Goal: Information Seeking & Learning: Find specific fact

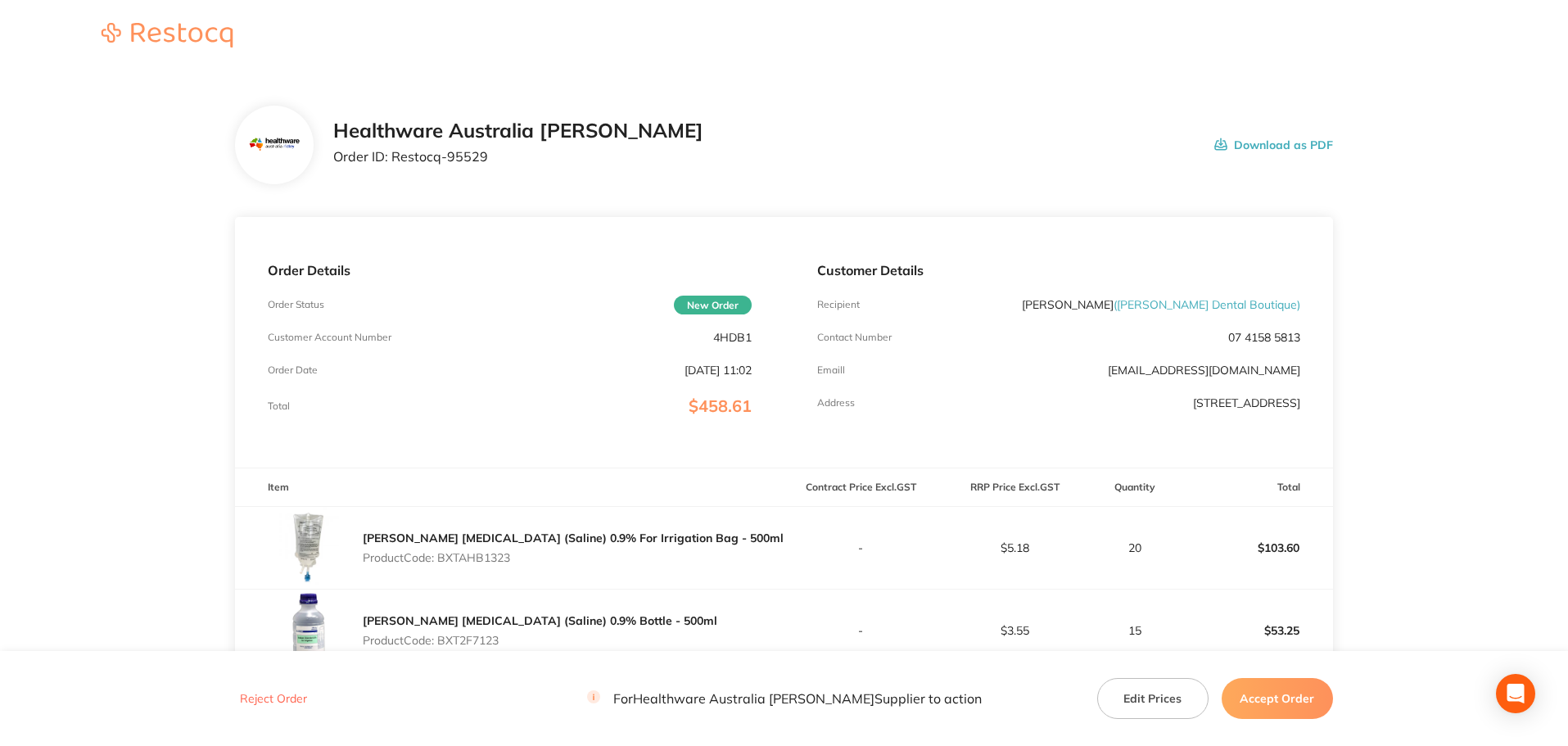
drag, startPoint x: 520, startPoint y: 558, endPoint x: 443, endPoint y: 561, distance: 77.1
click at [443, 561] on p "Product Code: BXTAHB1323" at bounding box center [573, 558] width 421 height 13
copy p "BXTAHB1323"
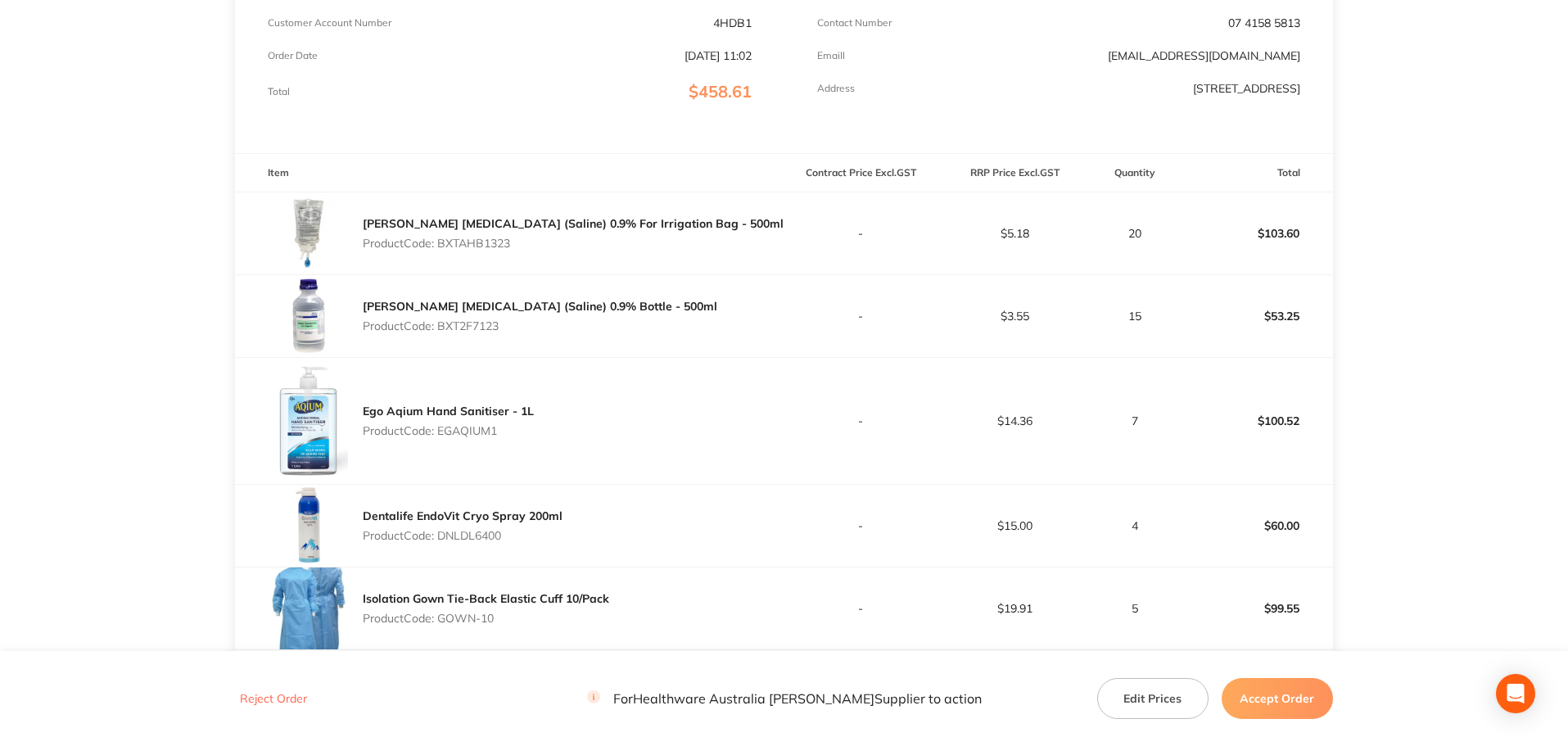
scroll to position [327, 0]
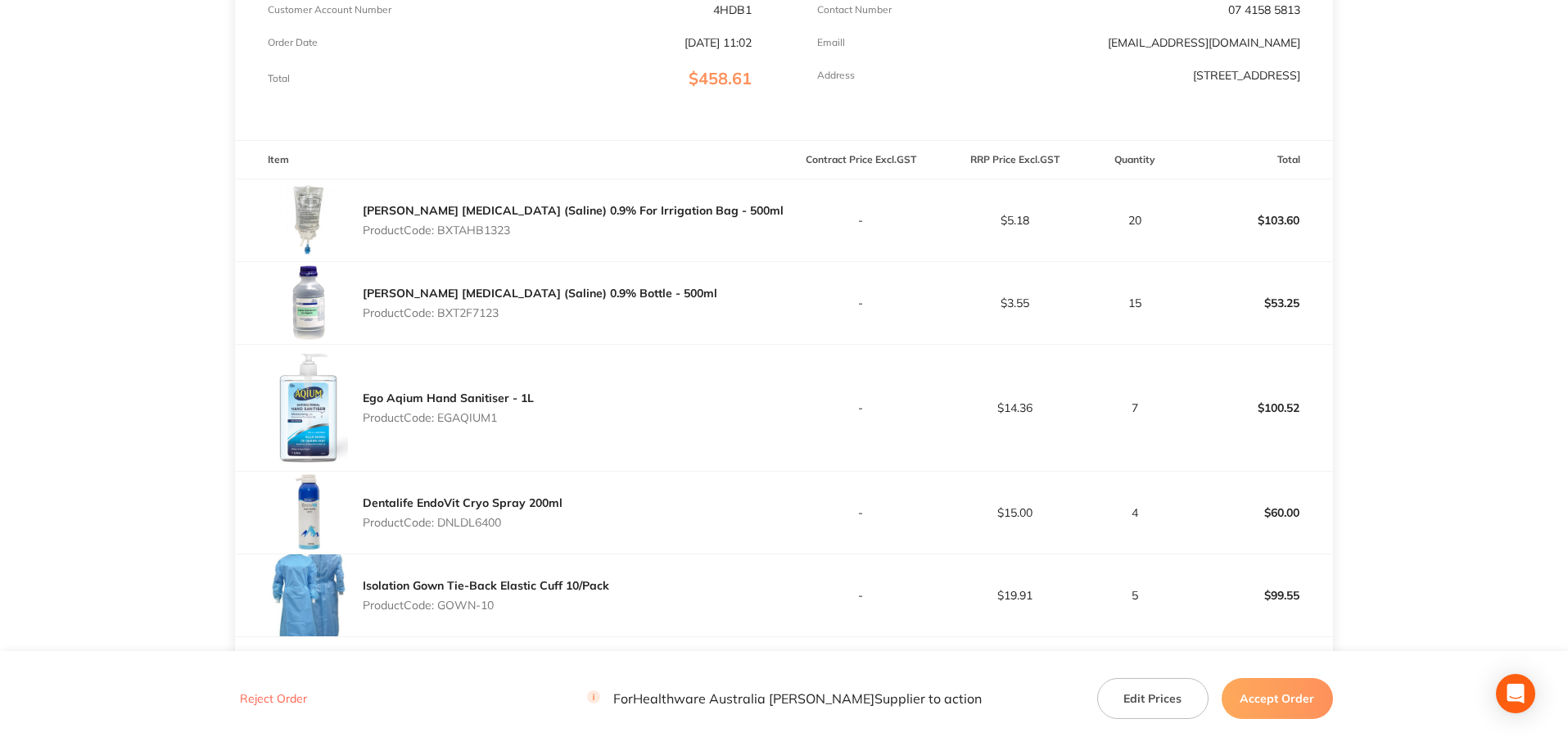
drag, startPoint x: 506, startPoint y: 314, endPoint x: 441, endPoint y: 311, distance: 65.1
click at [441, 311] on p "Product Code: BXT2F7123" at bounding box center [540, 312] width 354 height 13
copy p "BXT2F7123"
drag, startPoint x: 503, startPoint y: 413, endPoint x: 443, endPoint y: 415, distance: 60.0
click at [443, 415] on p "Product Code: EGAQIUM1" at bounding box center [449, 418] width 172 height 13
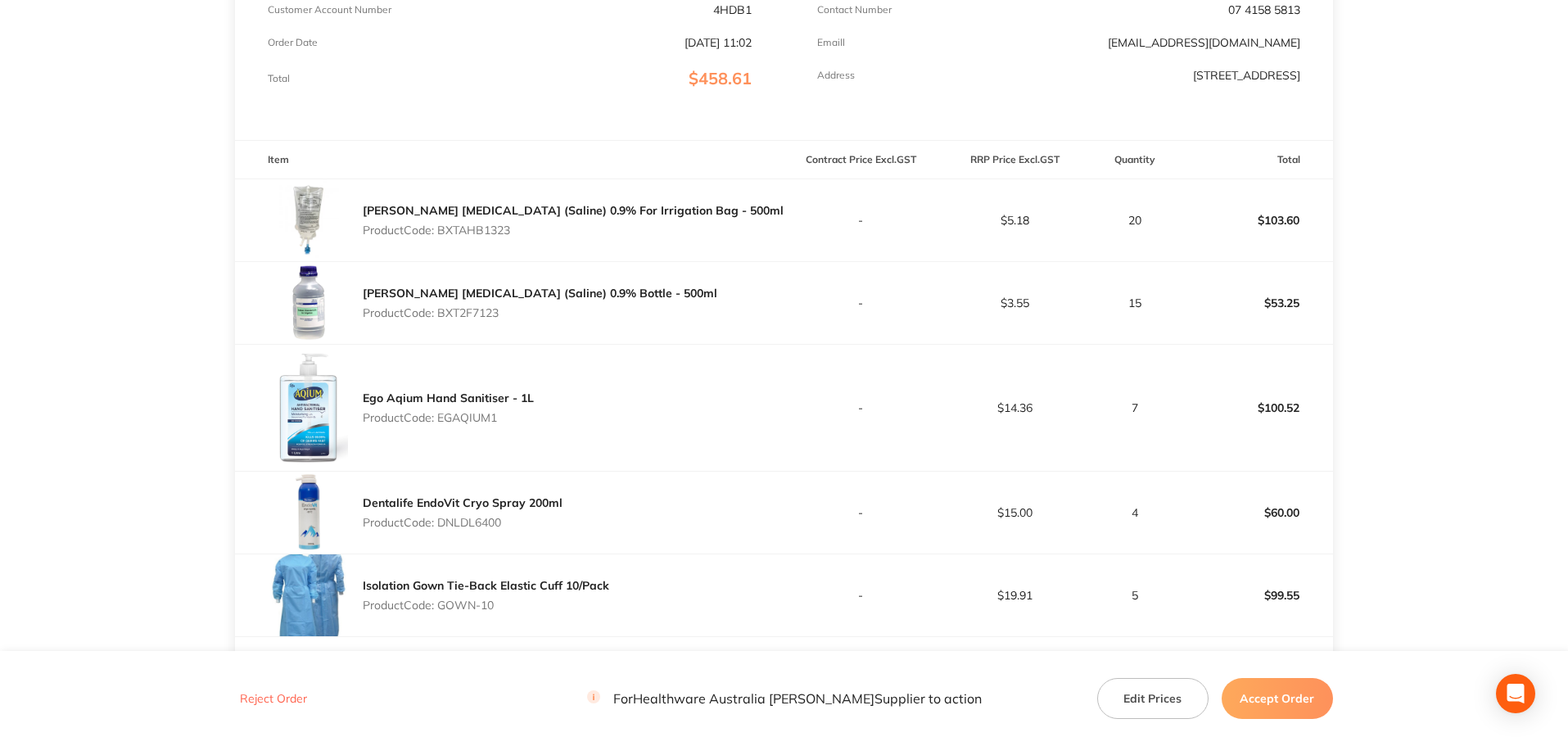
copy p "EGAQIUM1"
drag, startPoint x: 507, startPoint y: 524, endPoint x: 444, endPoint y: 523, distance: 63.0
click at [444, 523] on p "Product Code: DNLDL6400" at bounding box center [463, 522] width 200 height 13
copy p "DNLDL6400"
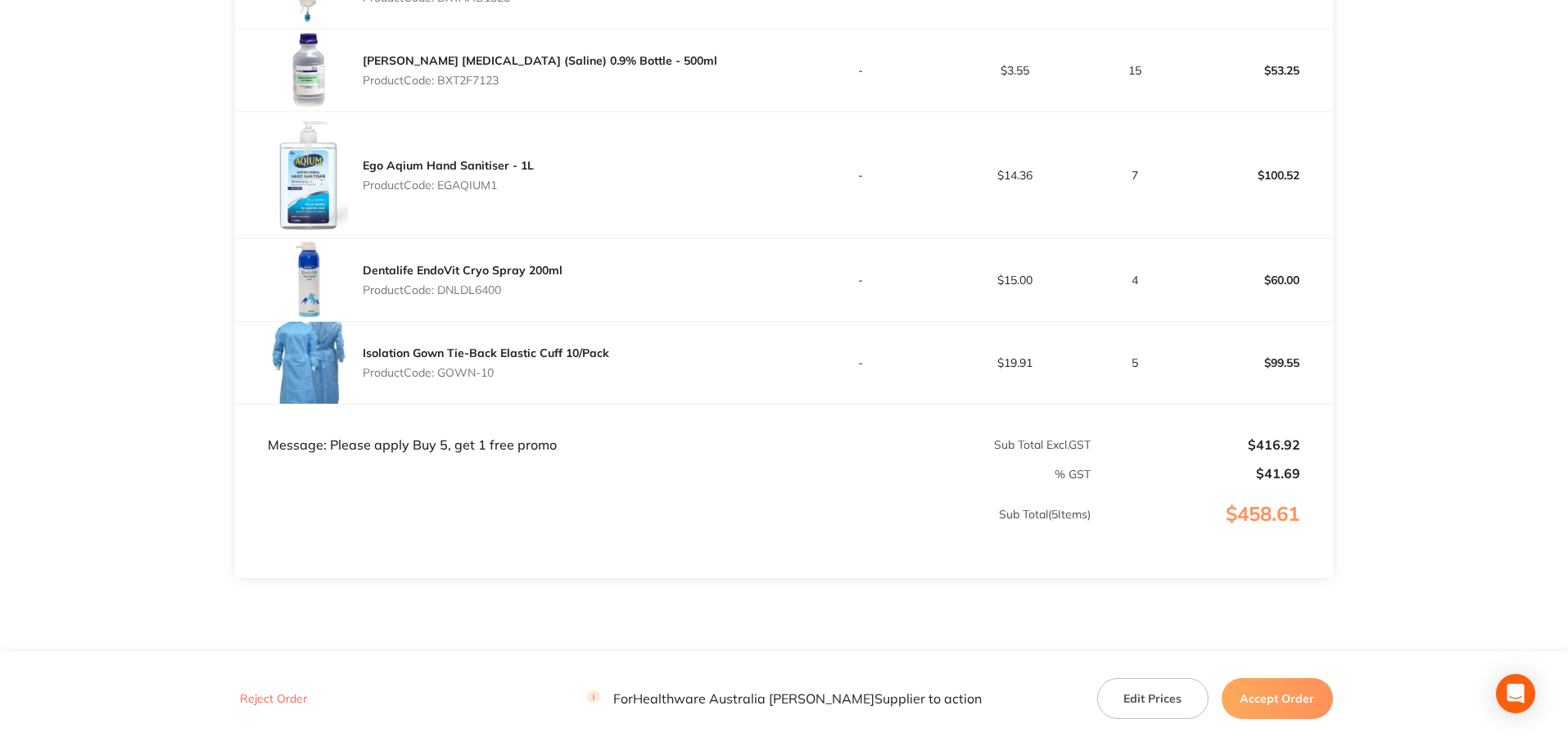
scroll to position [573, 0]
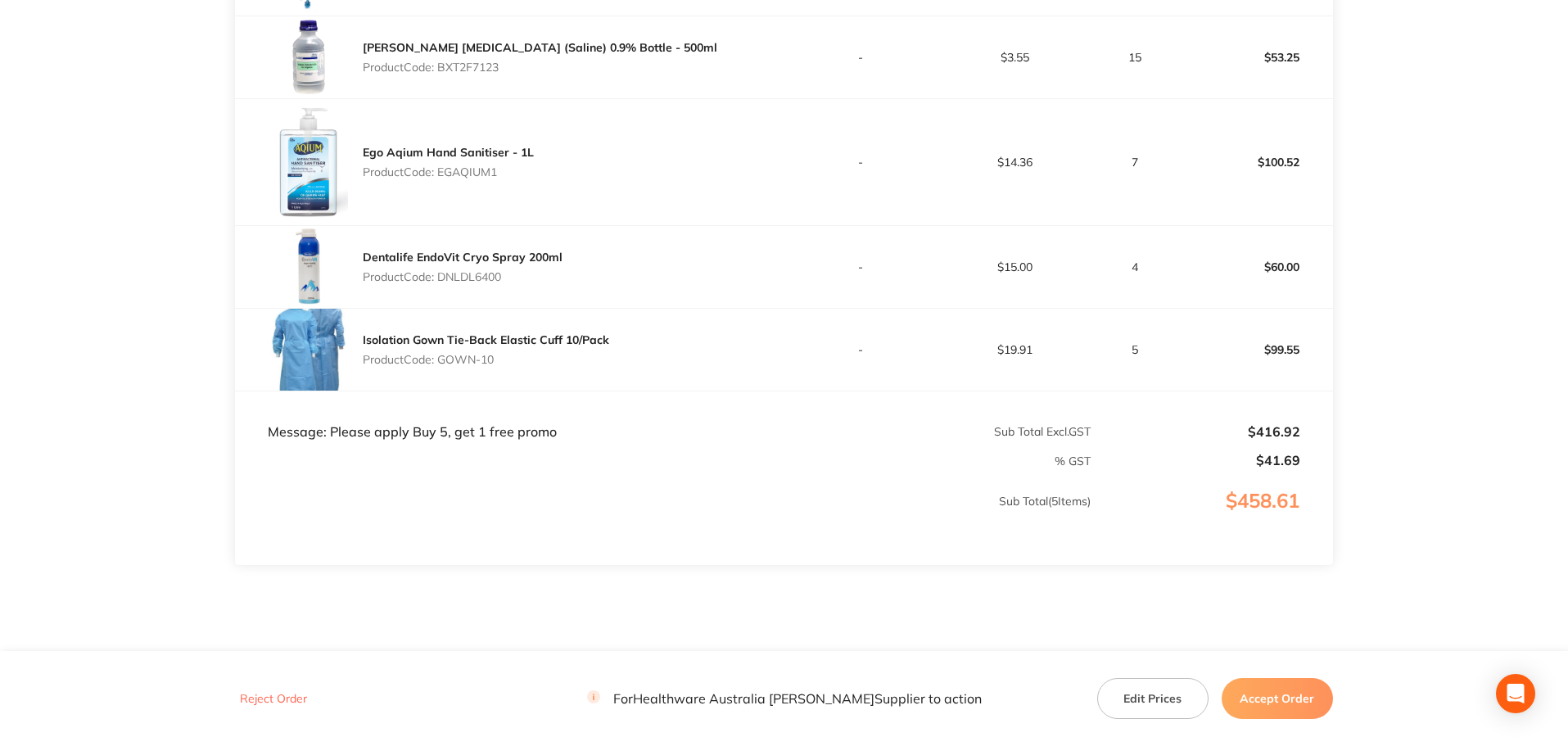
drag, startPoint x: 501, startPoint y: 361, endPoint x: 444, endPoint y: 359, distance: 57.0
click at [444, 359] on p "Product Code: GOWN-10" at bounding box center [486, 359] width 246 height 13
copy p "GOWN-10"
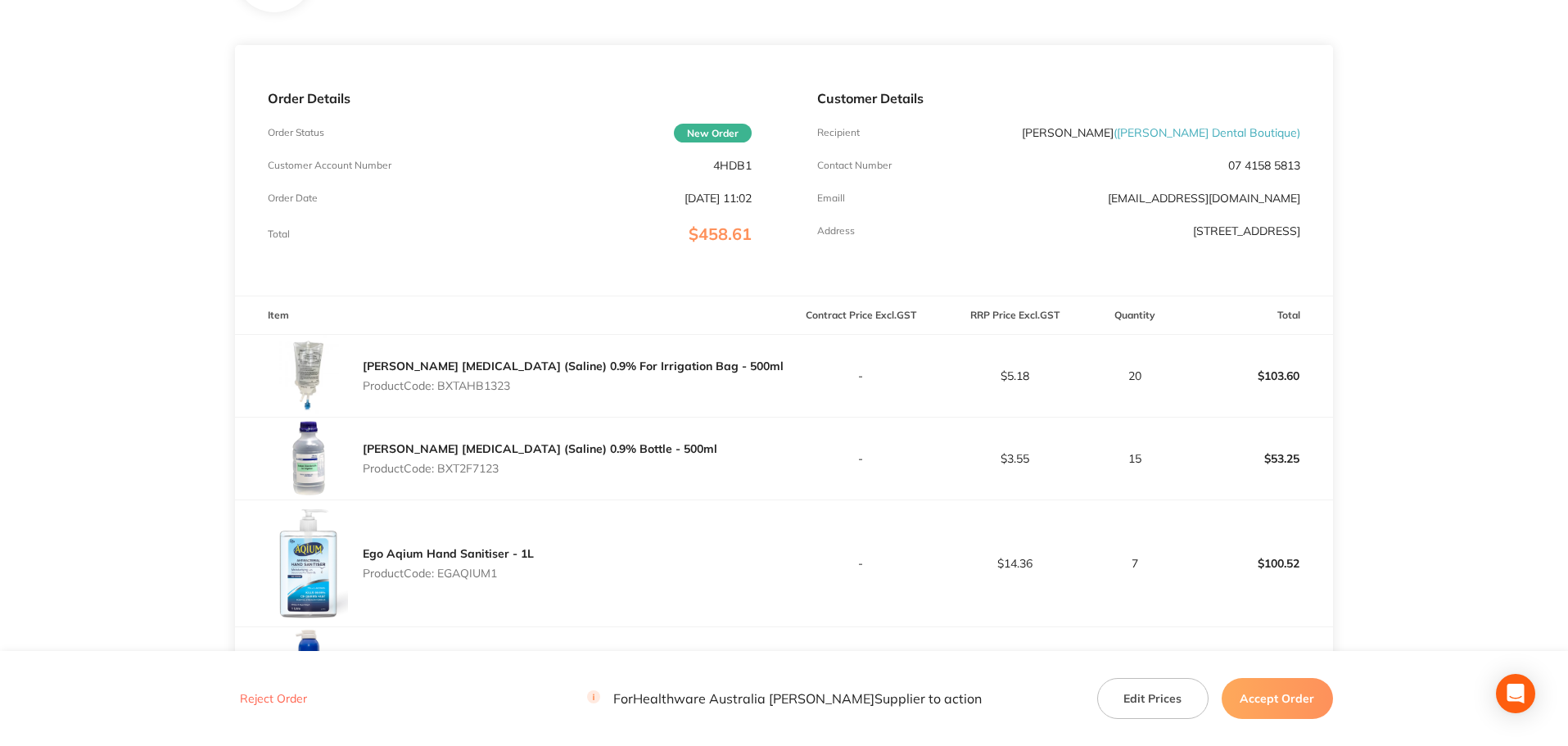
scroll to position [164, 0]
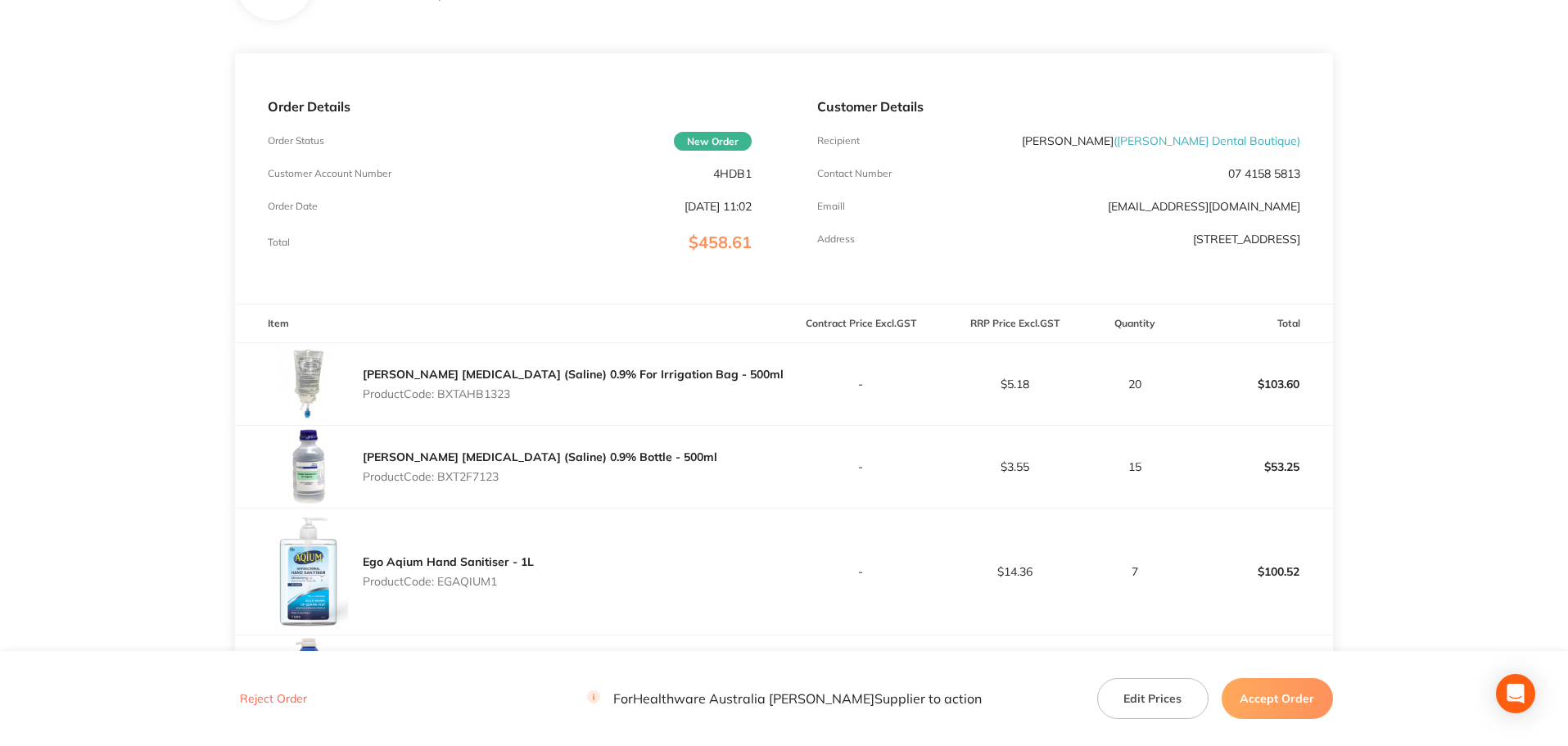
drag, startPoint x: 522, startPoint y: 396, endPoint x: 439, endPoint y: 391, distance: 83.2
click at [439, 391] on p "Product Code: BXTAHB1323" at bounding box center [573, 394] width 421 height 13
copy p "BXTAHB1323"
drag, startPoint x: 516, startPoint y: 477, endPoint x: 441, endPoint y: 470, distance: 75.3
click at [441, 470] on p "Product Code: BXT2F7123" at bounding box center [540, 477] width 354 height 13
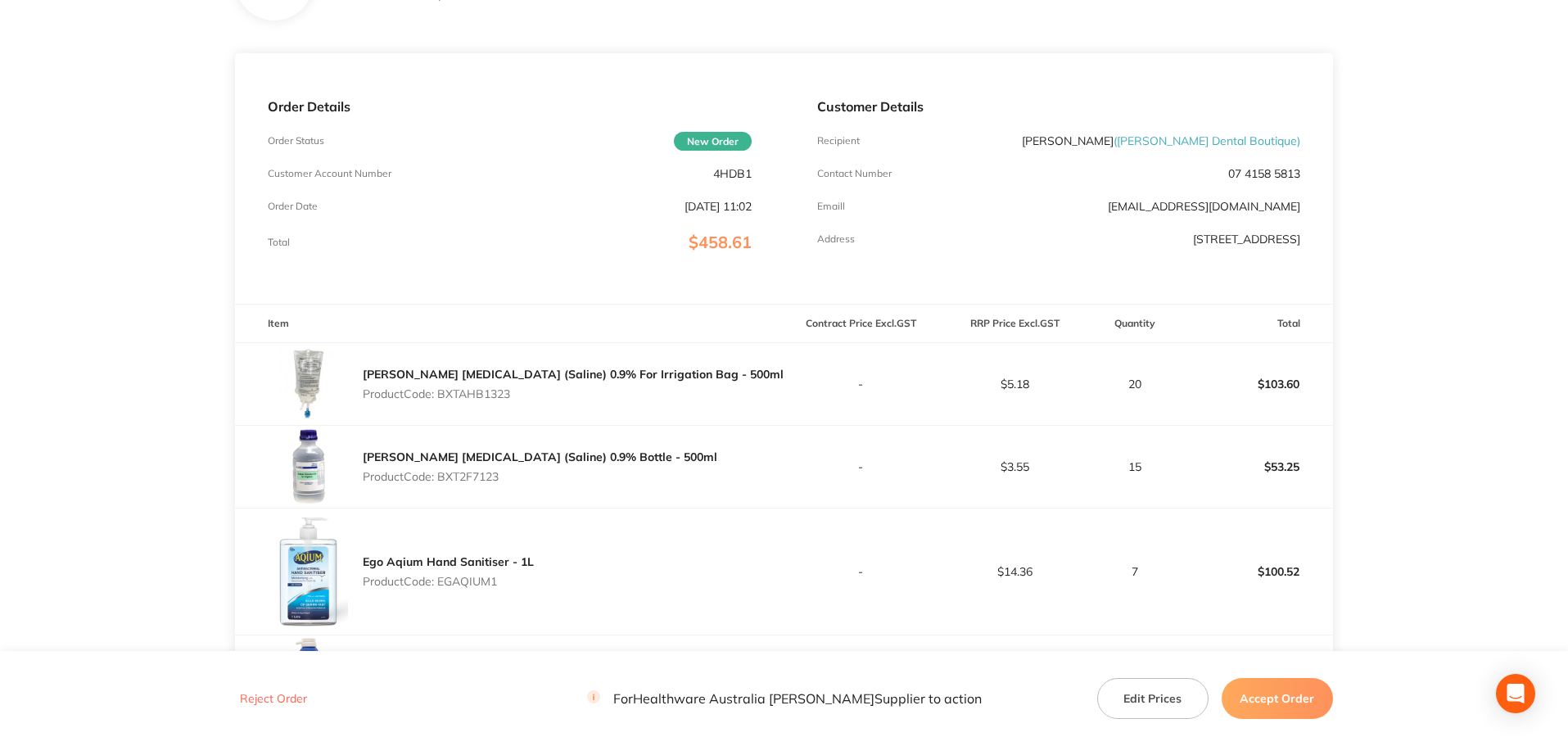
copy p "BXT2F7123"
click at [515, 587] on p "Product Code: EGAQIUM1" at bounding box center [449, 581] width 172 height 13
drag, startPoint x: 506, startPoint y: 581, endPoint x: 442, endPoint y: 584, distance: 64.1
click at [442, 584] on p "Product Code: EGAQIUM1" at bounding box center [449, 581] width 172 height 13
copy p "EGAQIUM1"
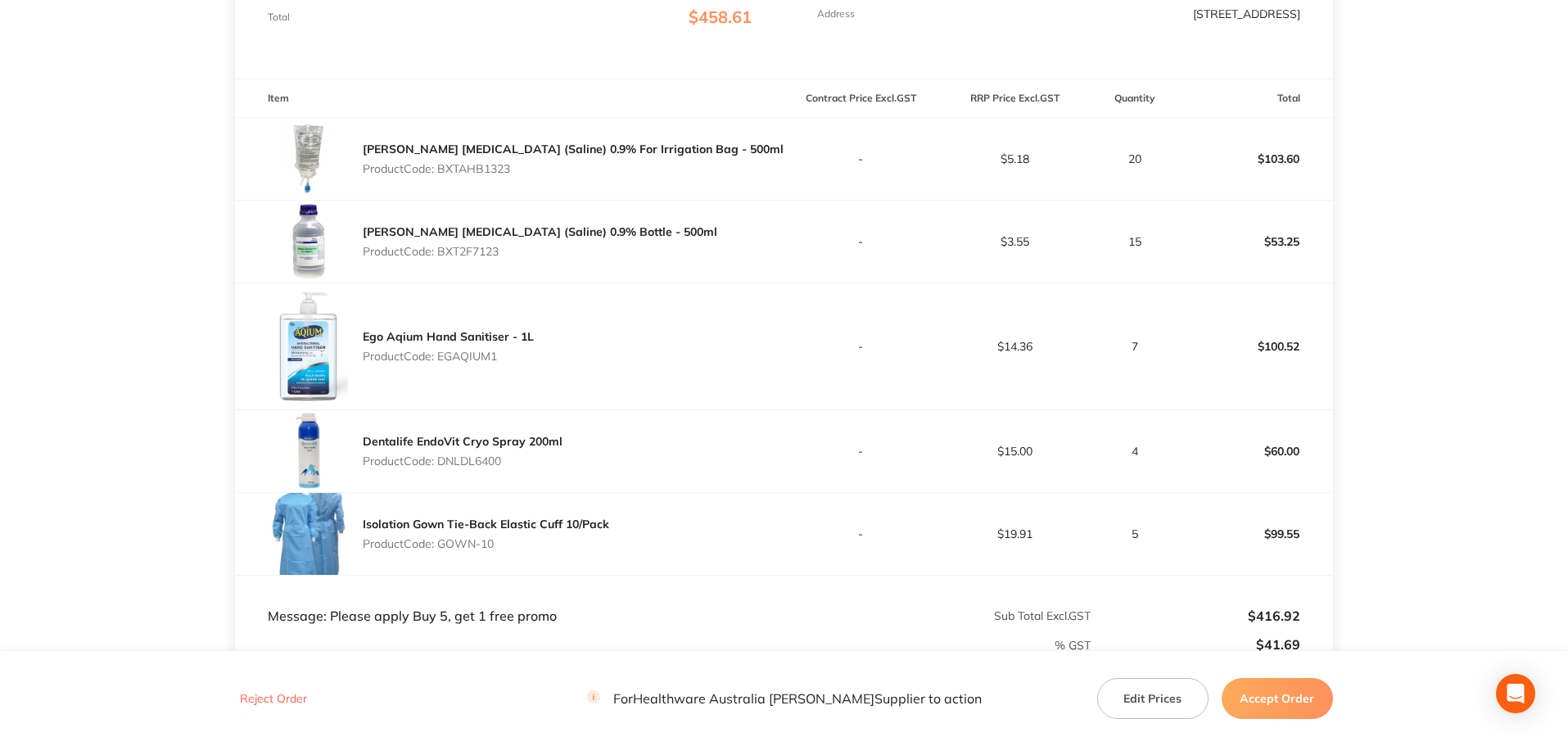
scroll to position [491, 0]
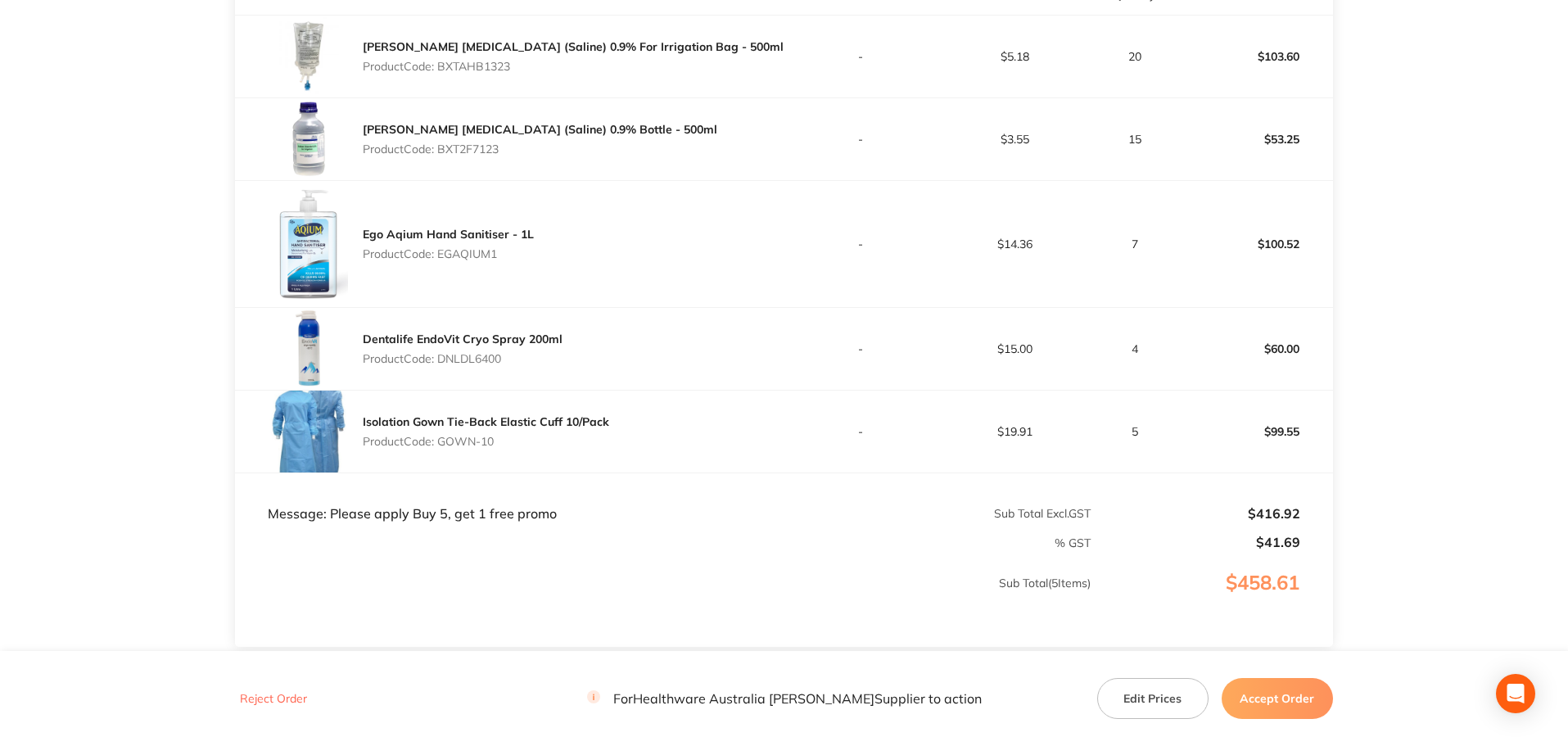
drag, startPoint x: 513, startPoint y: 362, endPoint x: 440, endPoint y: 370, distance: 73.4
click at [440, 370] on div "Dentalife EndoVit Cryo Spray 200ml Product Code: DNLDL6400" at bounding box center [463, 348] width 200 height 46
copy p "DNLDL6400"
drag, startPoint x: 504, startPoint y: 446, endPoint x: 442, endPoint y: 440, distance: 62.3
click at [442, 440] on p "Product Code: GOWN-10" at bounding box center [486, 441] width 246 height 13
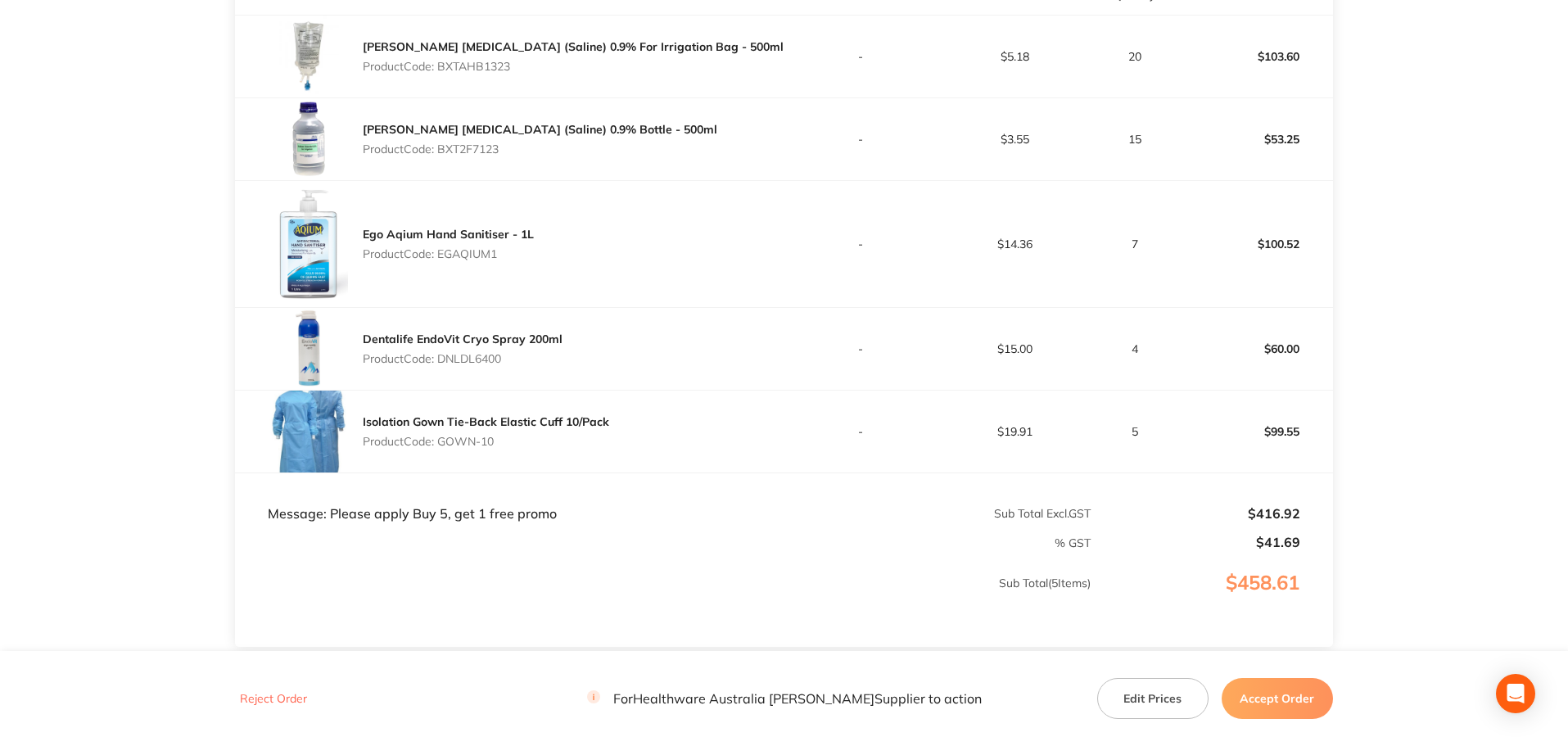
copy p "GOWN-10"
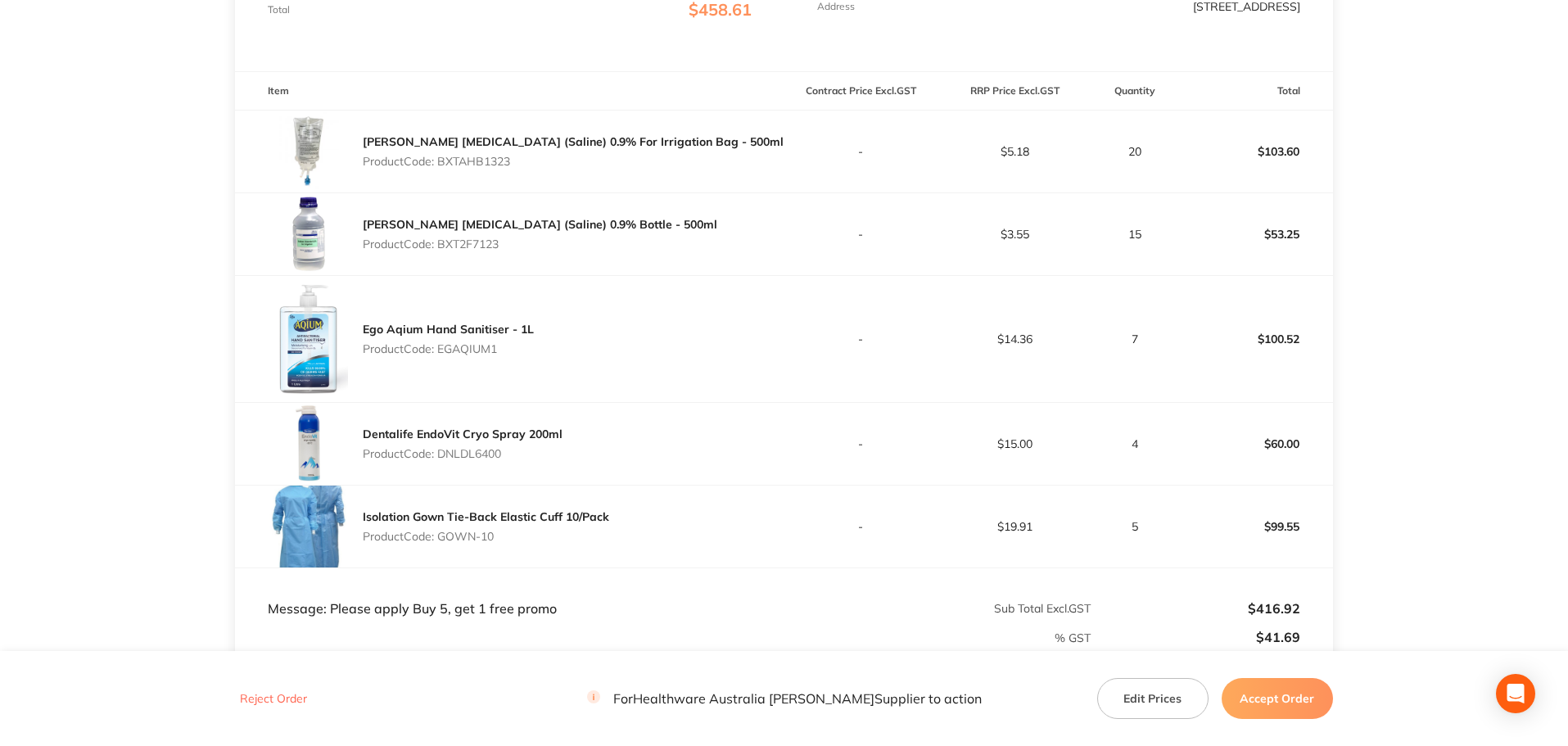
scroll to position [327, 0]
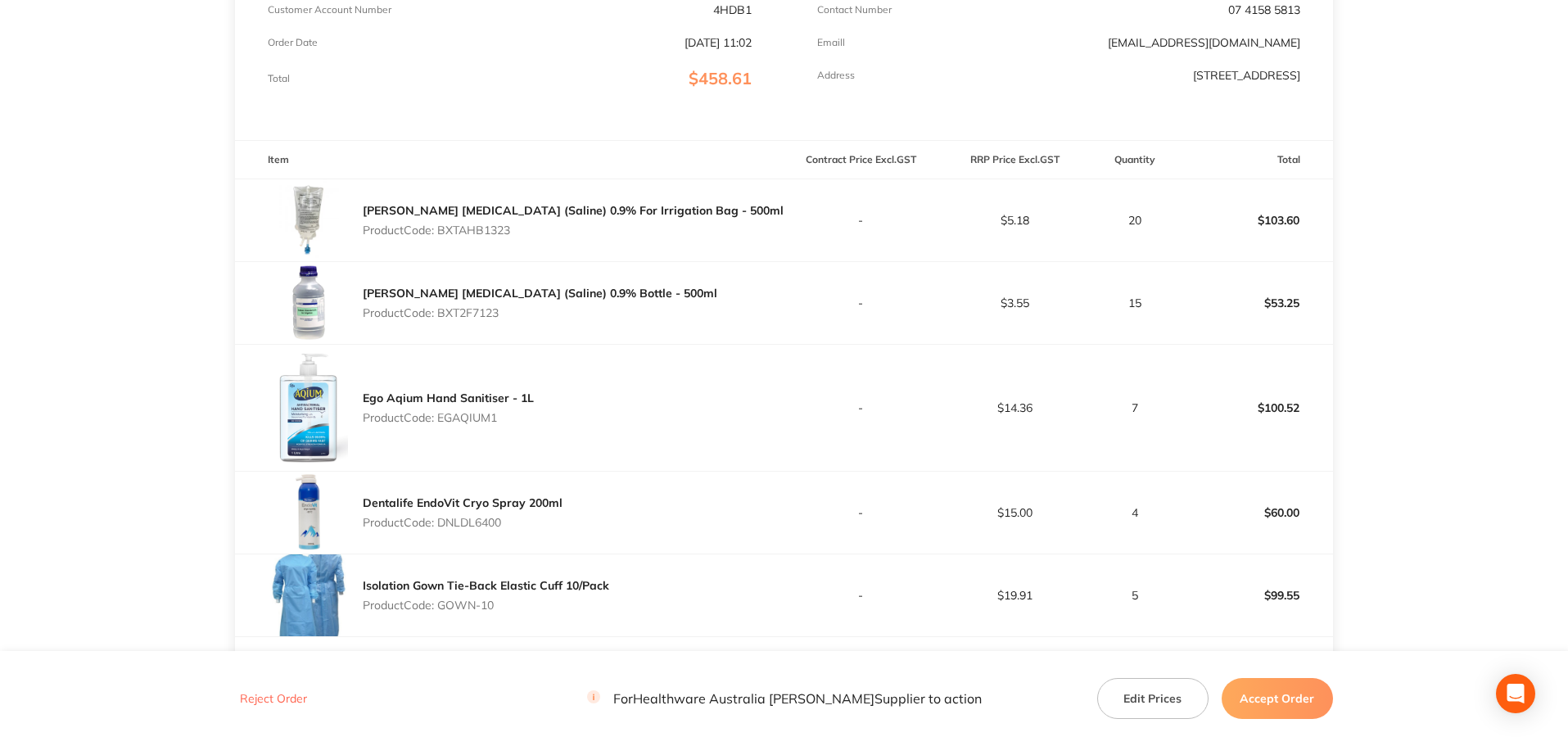
drag, startPoint x: 513, startPoint y: 316, endPoint x: 446, endPoint y: 321, distance: 67.2
click at [446, 321] on div "[PERSON_NAME] [MEDICAL_DATA] (Saline) 0.9% Bottle - 500ml Product Code: BXT2F71…" at bounding box center [540, 302] width 354 height 46
click at [515, 401] on link "Ego Aqium Hand Sanitiser - 1L" at bounding box center [449, 398] width 172 height 15
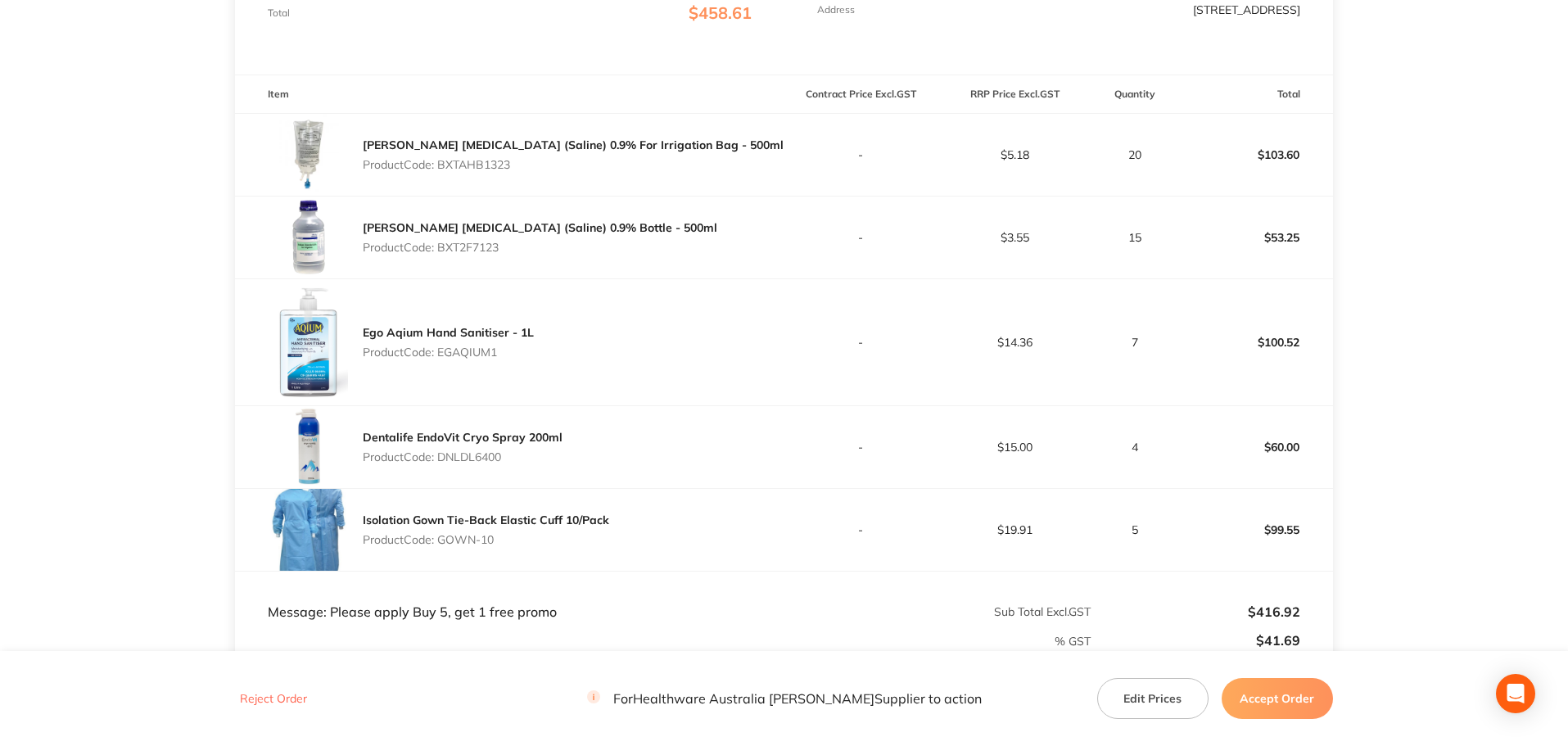
scroll to position [409, 0]
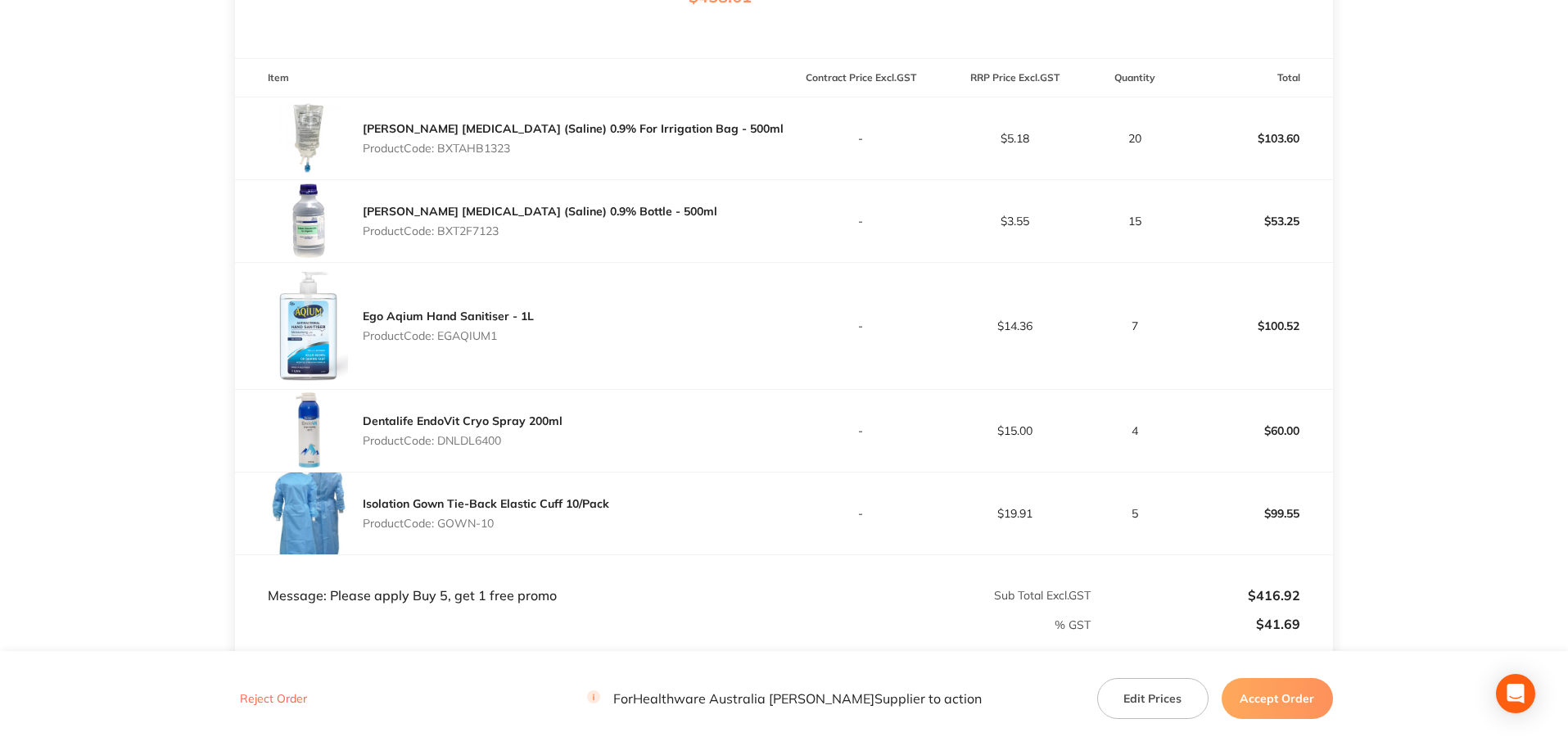
drag, startPoint x: 512, startPoint y: 336, endPoint x: 442, endPoint y: 338, distance: 70.0
click at [442, 338] on p "Product Code: EGAQIUM1" at bounding box center [449, 336] width 172 height 13
copy p "EGAQIUM1"
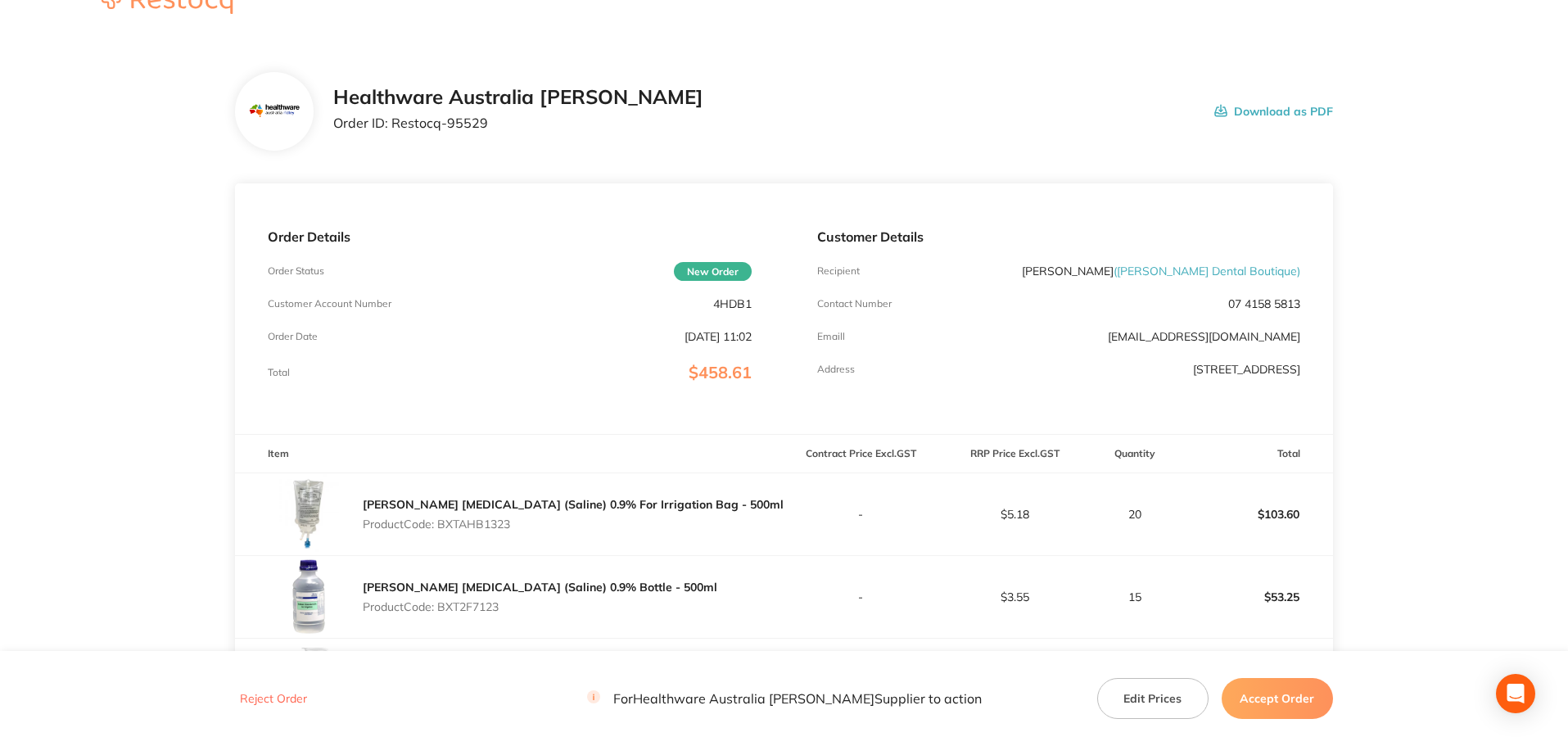
scroll to position [0, 0]
